Goal: Find specific page/section: Find specific page/section

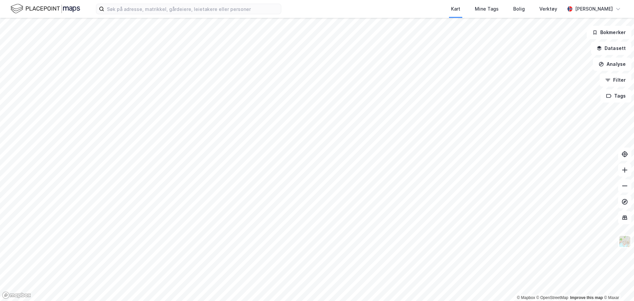
click at [164, 2] on div "Kart Mine Tags Bolig Verktøy [PERSON_NAME]" at bounding box center [317, 9] width 634 height 18
click at [167, 4] on label at bounding box center [188, 9] width 185 height 11
click at [167, 4] on input at bounding box center [192, 9] width 177 height 10
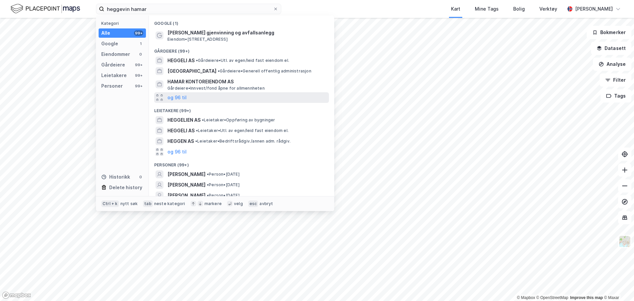
click at [192, 97] on div "og 96 til" at bounding box center [241, 97] width 175 height 11
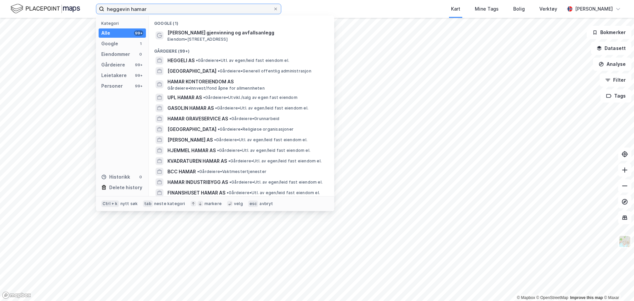
click at [180, 7] on input "heggevin hamar" at bounding box center [188, 9] width 169 height 10
click at [178, 8] on input "heggevin hamar" at bounding box center [188, 9] width 169 height 10
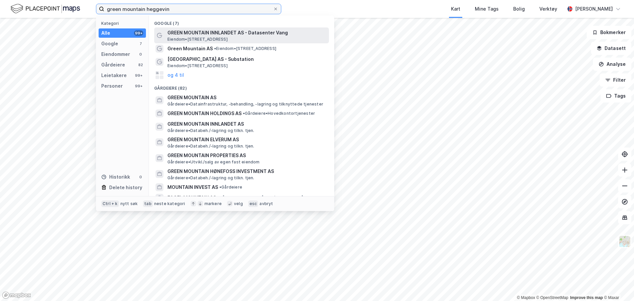
type input "green mountain heggevin"
click at [226, 39] on span "Eiendom • [STREET_ADDRESS]" at bounding box center [197, 39] width 60 height 5
